Goal: Navigation & Orientation: Find specific page/section

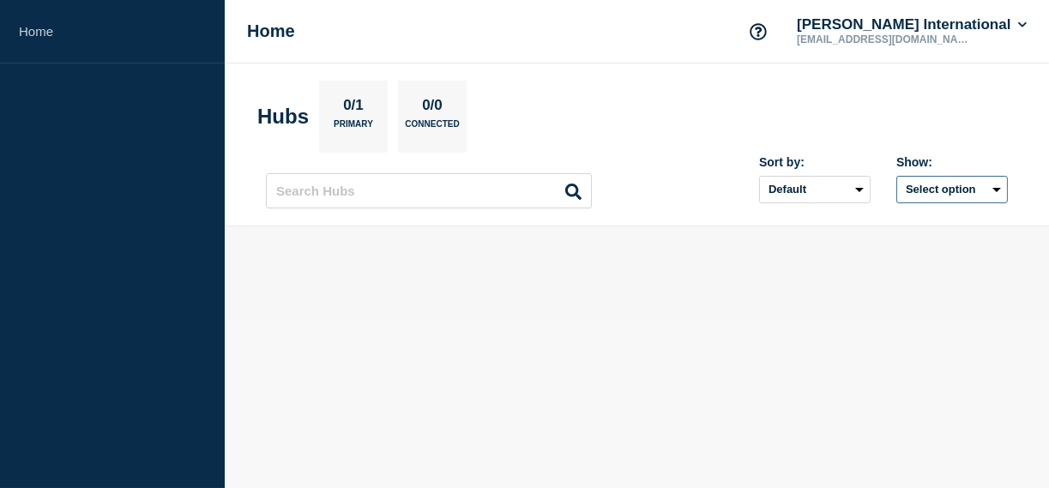
click at [969, 192] on button "Select option" at bounding box center [952, 189] width 112 height 27
click at [972, 117] on section "Hubs 0/1 Primary 0/0 Connected" at bounding box center [636, 117] width 759 height 72
click at [1016, 27] on button "[PERSON_NAME] International" at bounding box center [911, 24] width 237 height 17
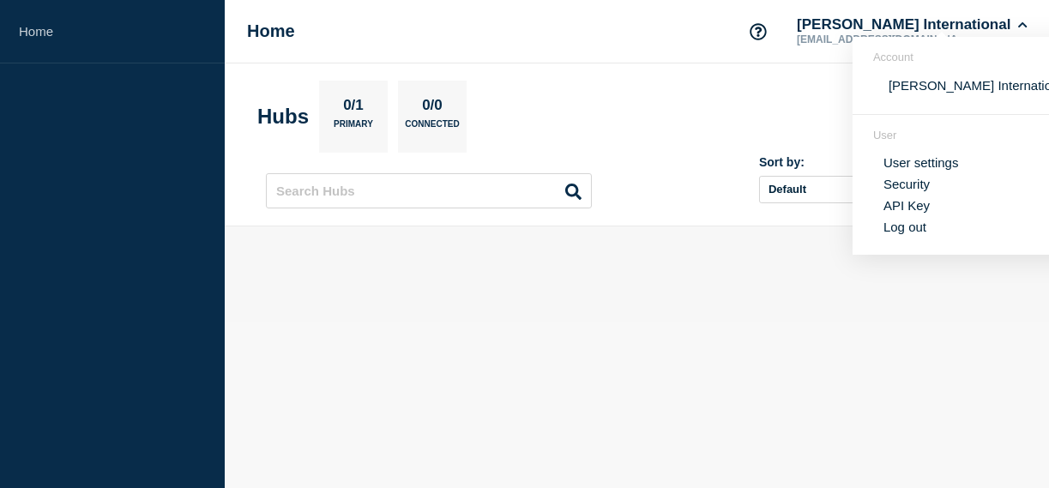
click at [765, 99] on section "Hubs 0/1 Primary 0/0 Connected" at bounding box center [636, 117] width 759 height 72
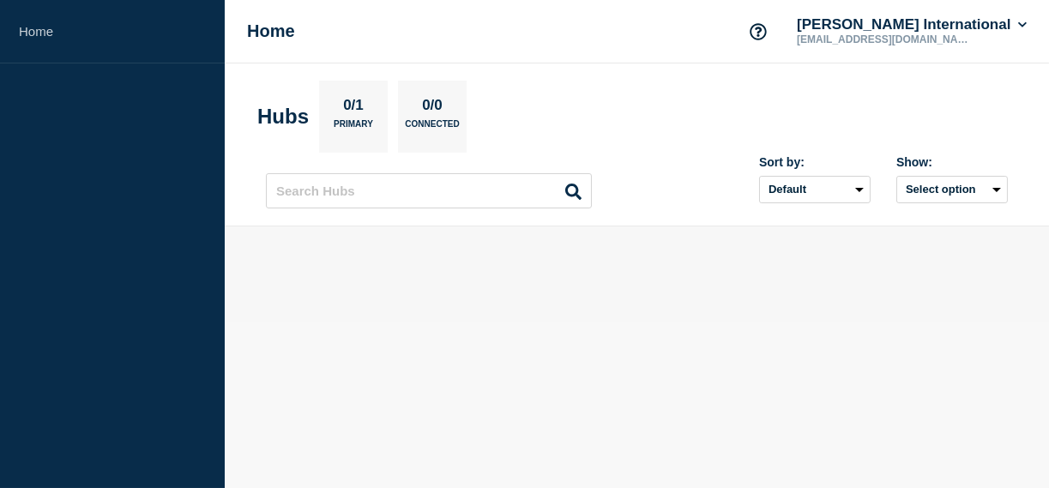
click at [572, 195] on icon at bounding box center [573, 192] width 16 height 16
click at [946, 28] on button "[PERSON_NAME] International" at bounding box center [911, 24] width 237 height 17
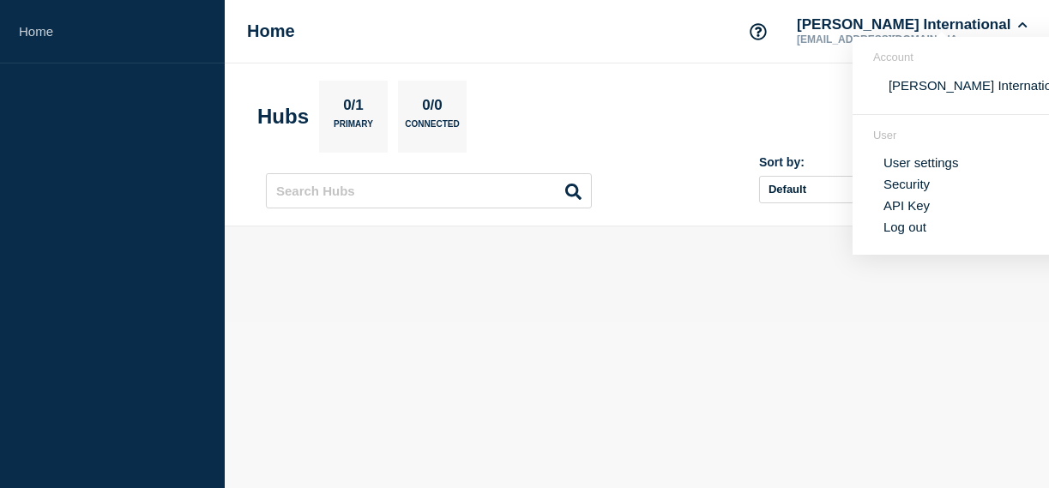
click at [930, 223] on li "Log out" at bounding box center [978, 227] width 190 height 15
click at [904, 230] on button "Log out" at bounding box center [904, 227] width 43 height 15
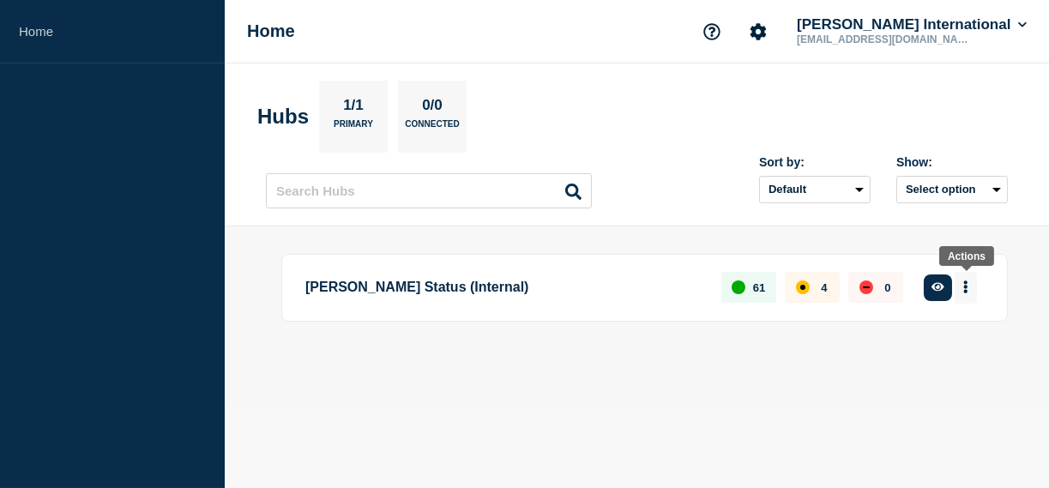
click at [968, 288] on icon "More actions" at bounding box center [965, 286] width 5 height 13
click at [743, 365] on div "[PERSON_NAME] Status (Internal) 61 4 0 Create incident See overview" at bounding box center [637, 316] width 742 height 125
click at [938, 283] on icon "button" at bounding box center [938, 287] width 13 height 9
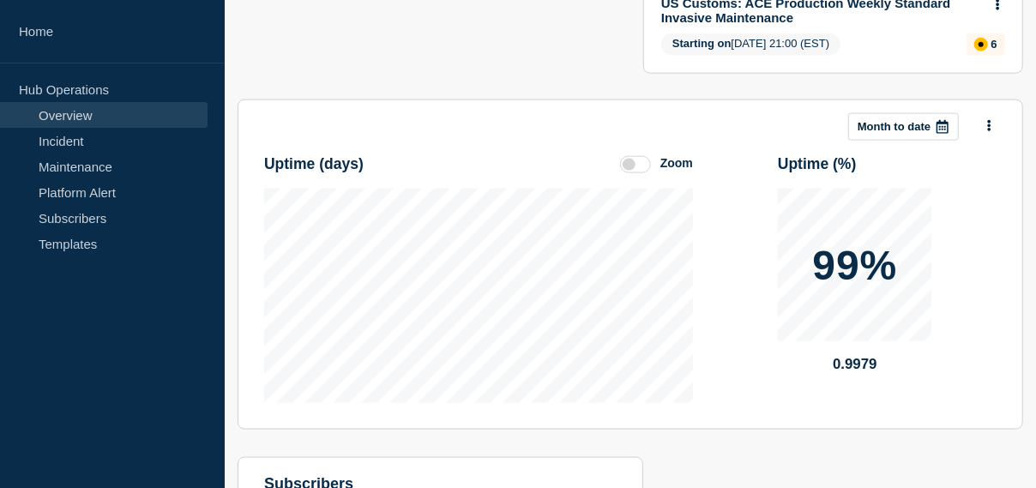
scroll to position [1177, 0]
